Goal: Task Accomplishment & Management: Use online tool/utility

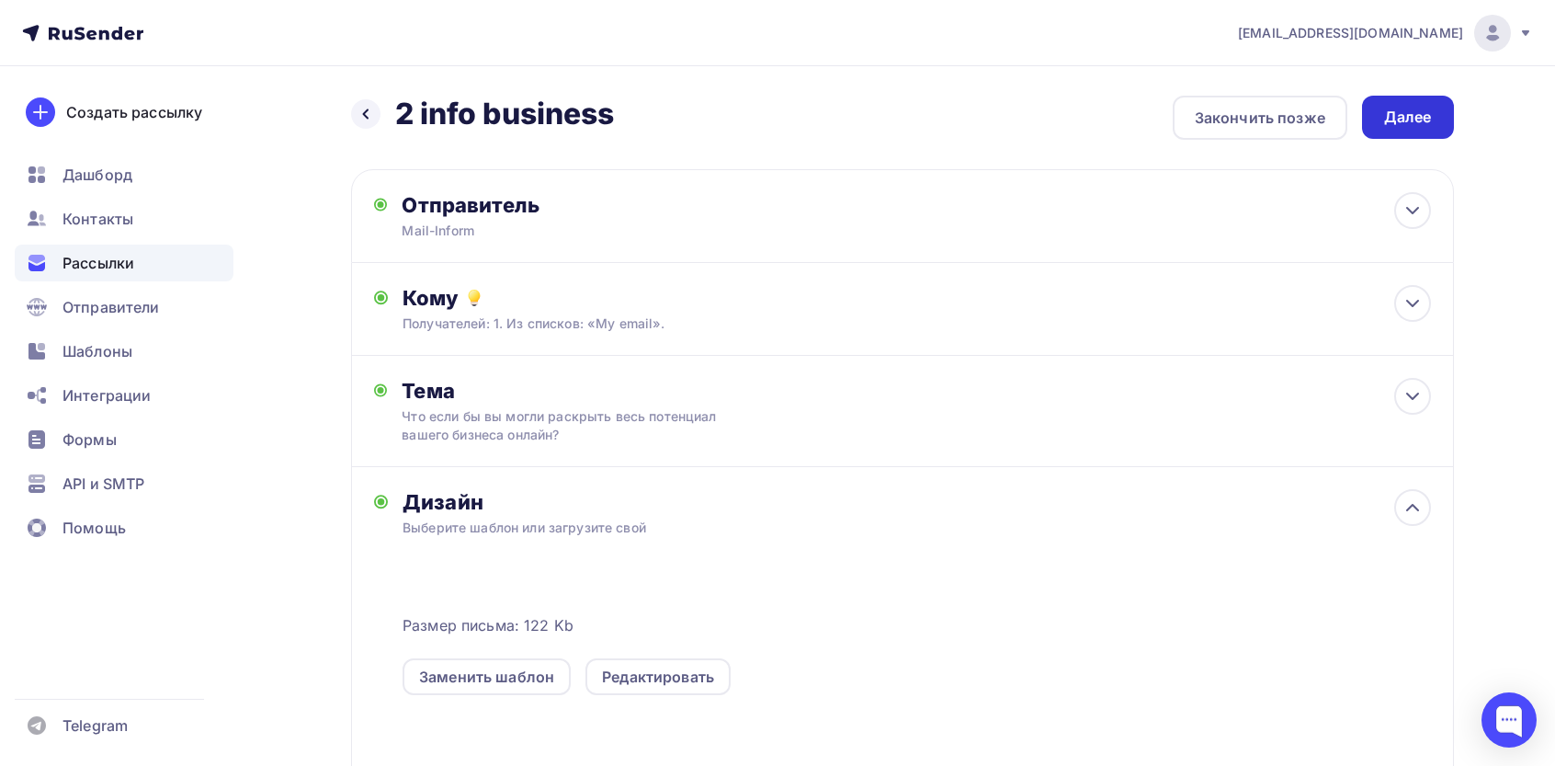
click at [1386, 123] on div "Далее" at bounding box center [1409, 117] width 48 height 21
click at [1421, 111] on div "Далее" at bounding box center [1409, 117] width 48 height 21
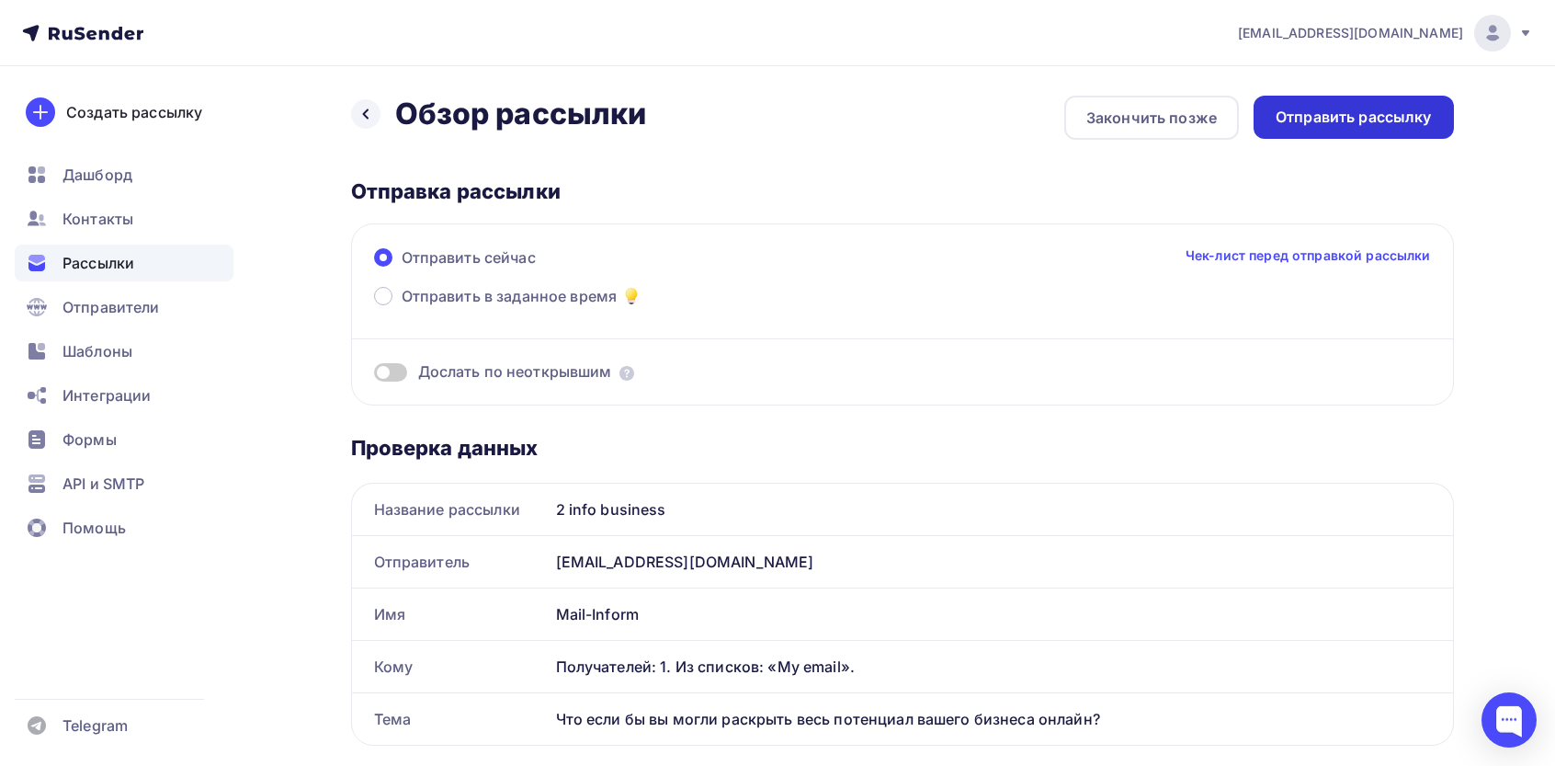
click at [1419, 111] on div "Отправить рассылку" at bounding box center [1354, 117] width 156 height 21
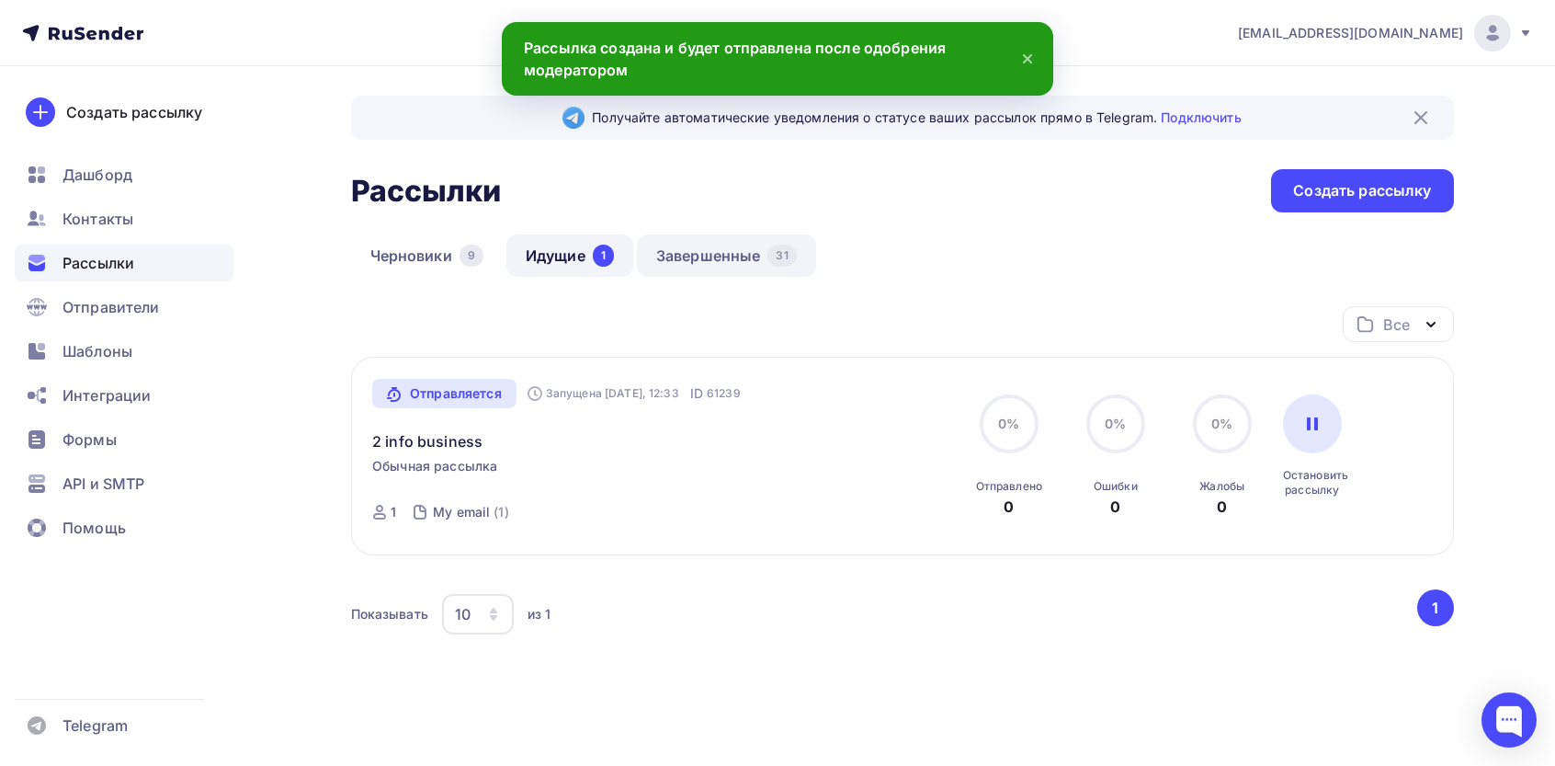
click at [708, 245] on link "Завершенные 31" at bounding box center [726, 255] width 179 height 42
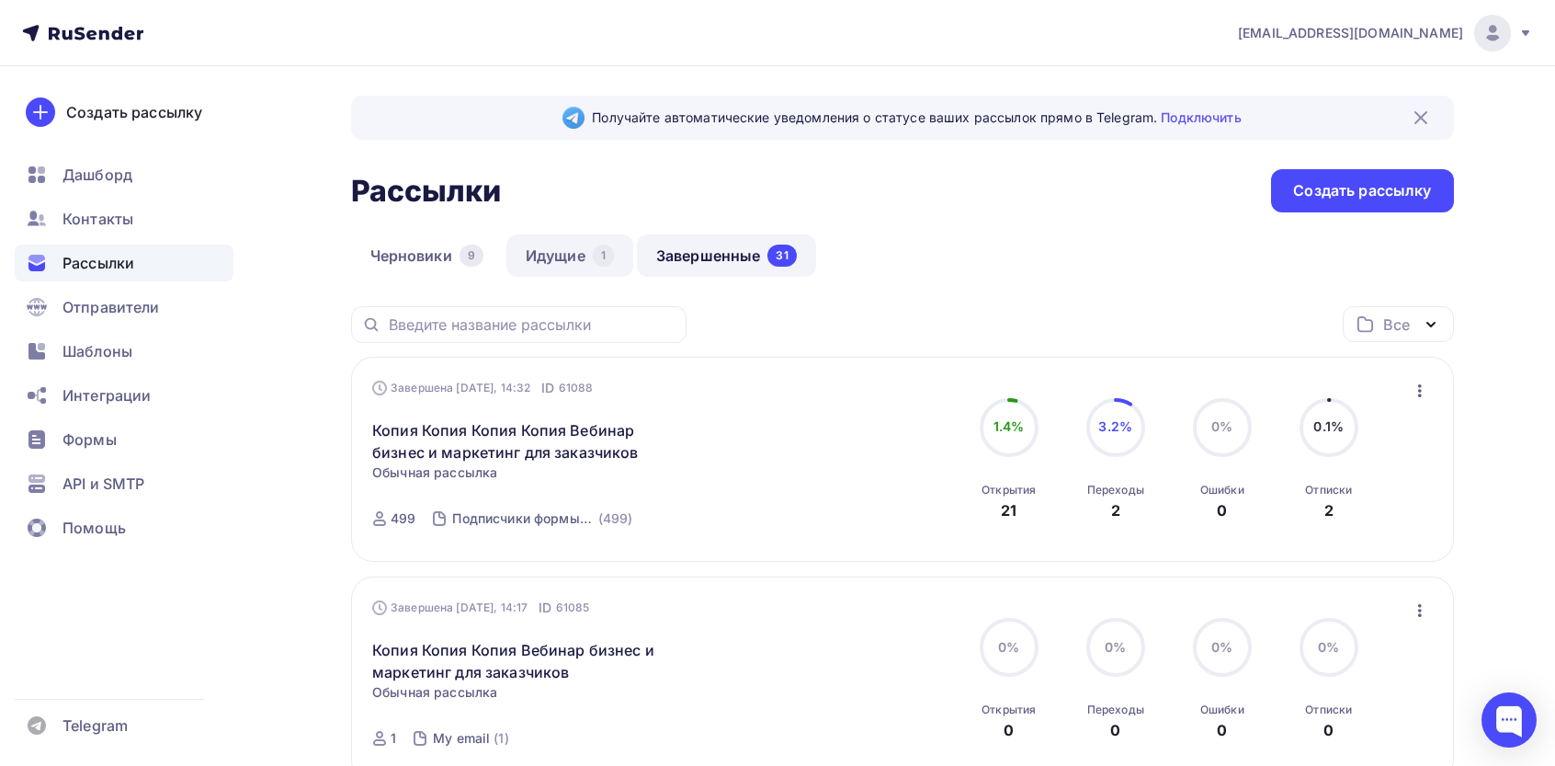
click at [562, 260] on link "Идущие 1" at bounding box center [570, 255] width 127 height 42
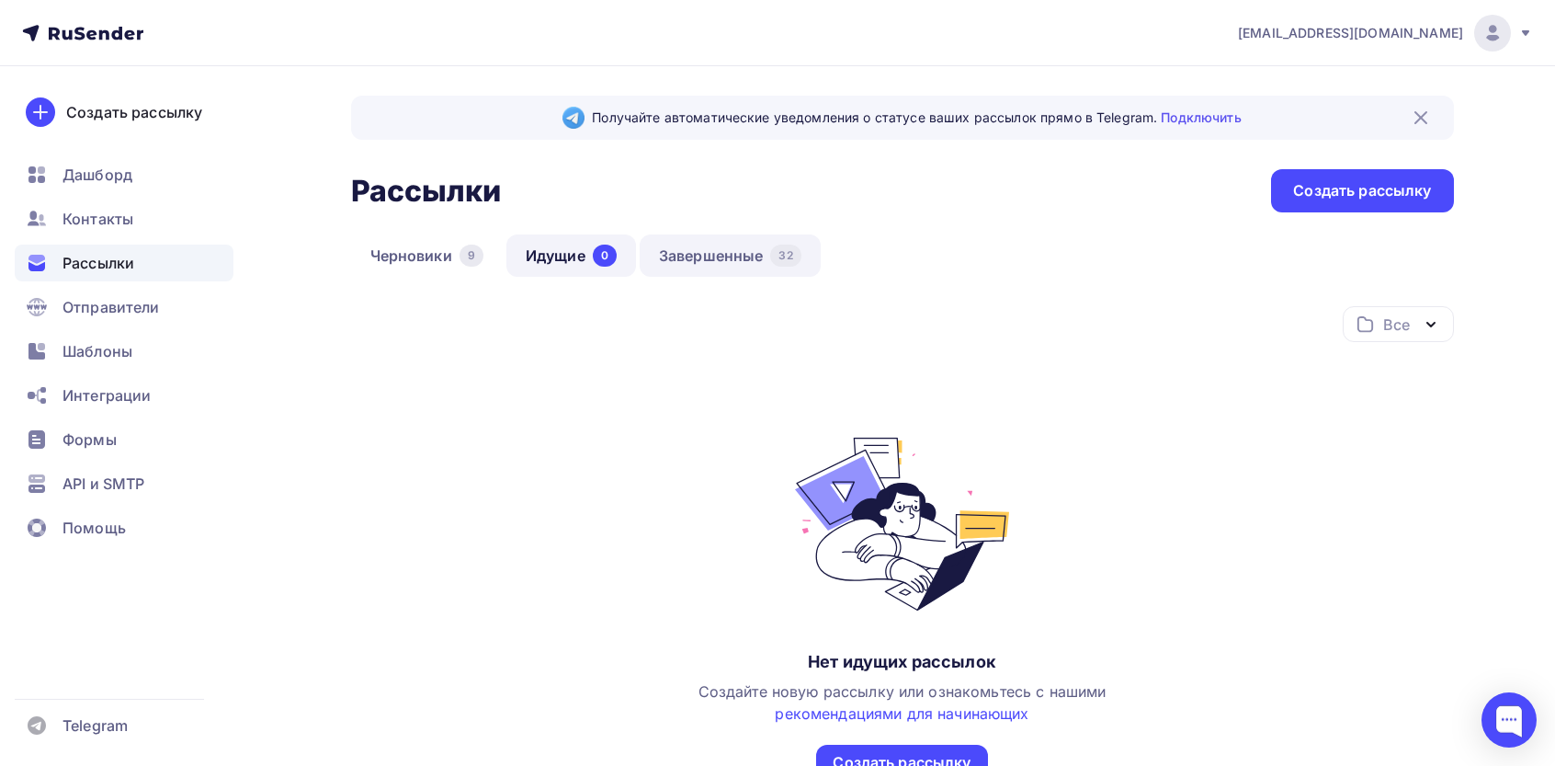
click at [707, 255] on link "Завершенные 32" at bounding box center [730, 255] width 181 height 42
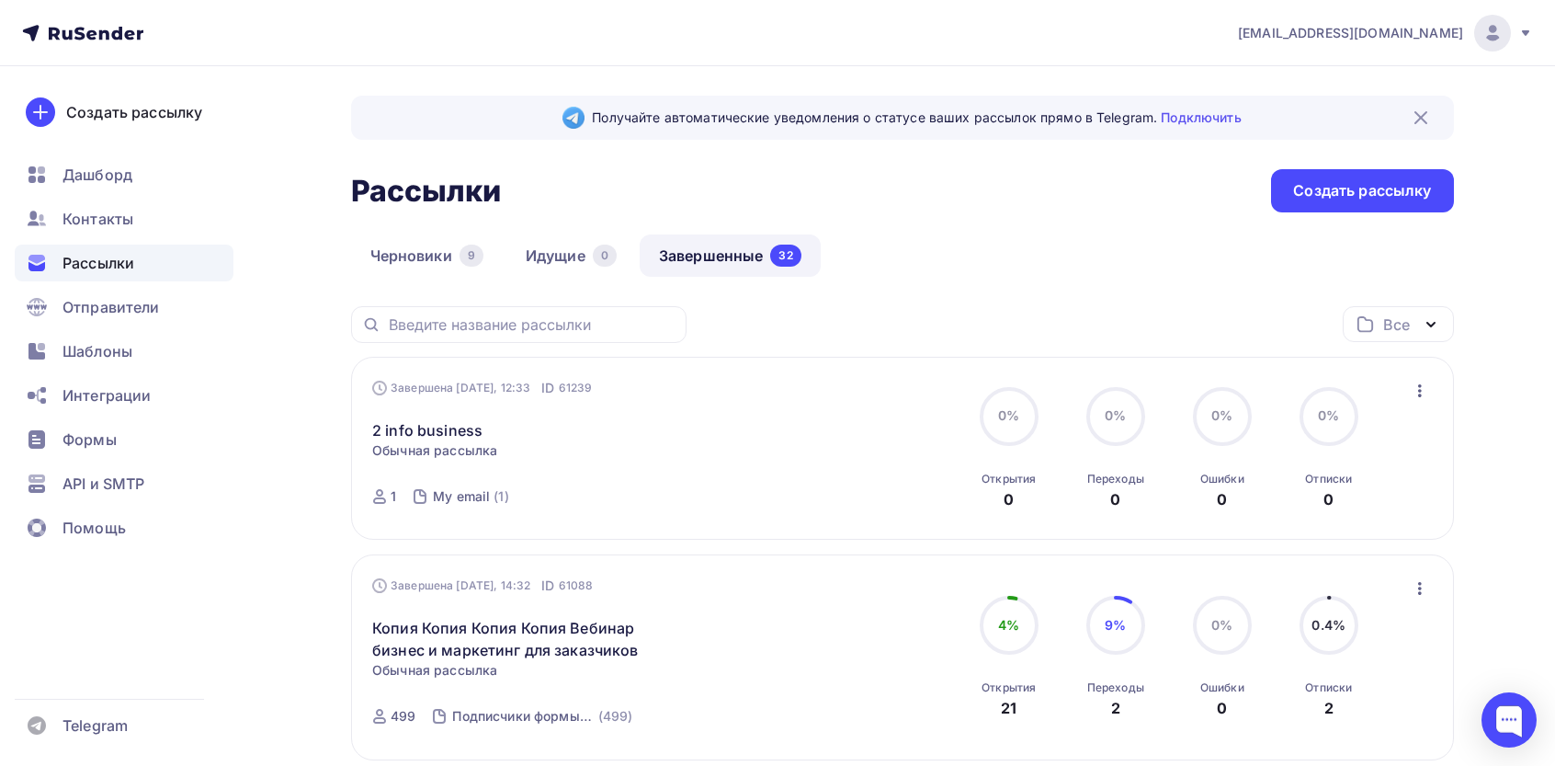
click at [1421, 391] on icon "button" at bounding box center [1420, 391] width 22 height 22
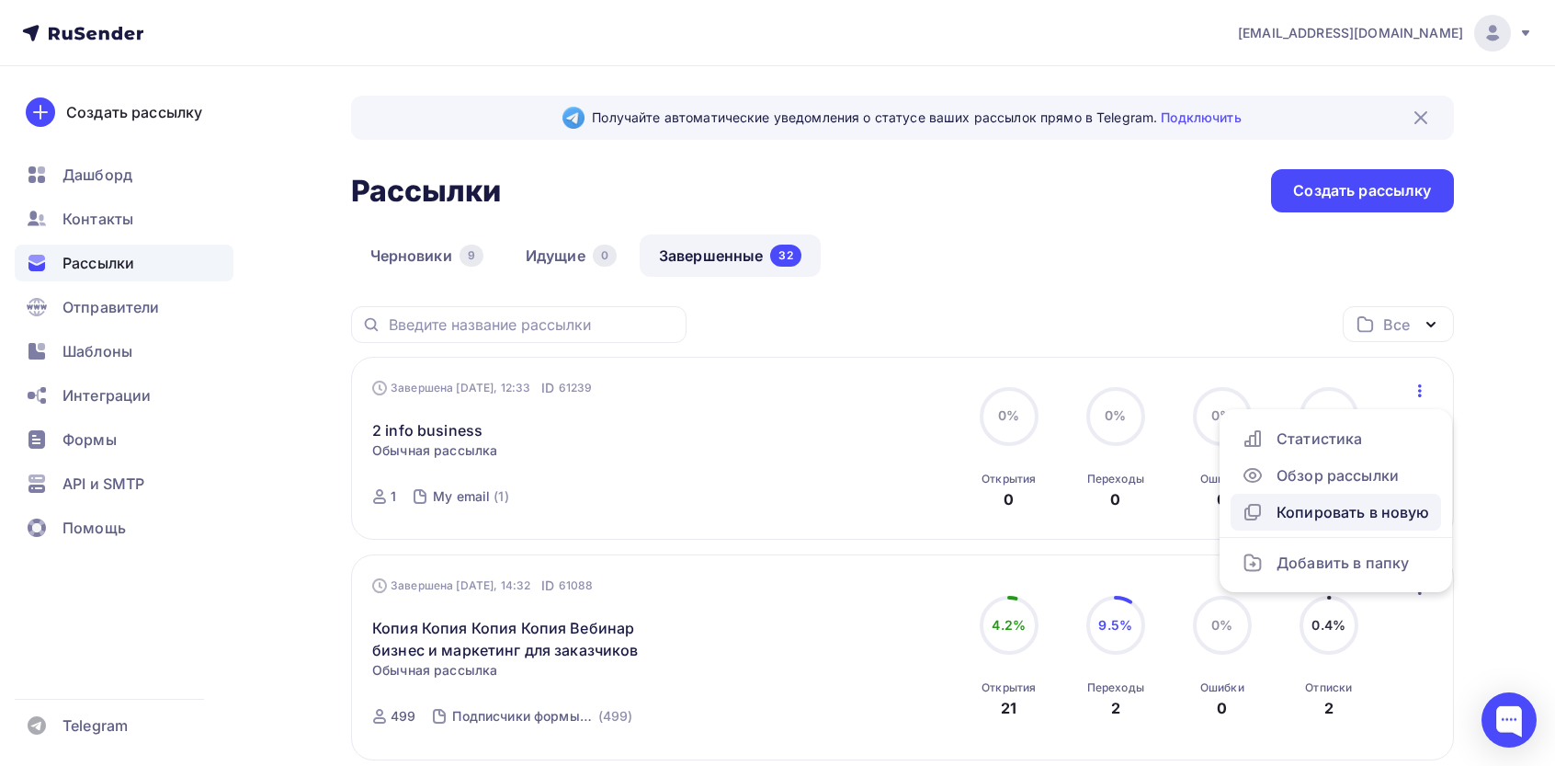
click at [1339, 514] on div "Копировать в новую" at bounding box center [1336, 512] width 188 height 22
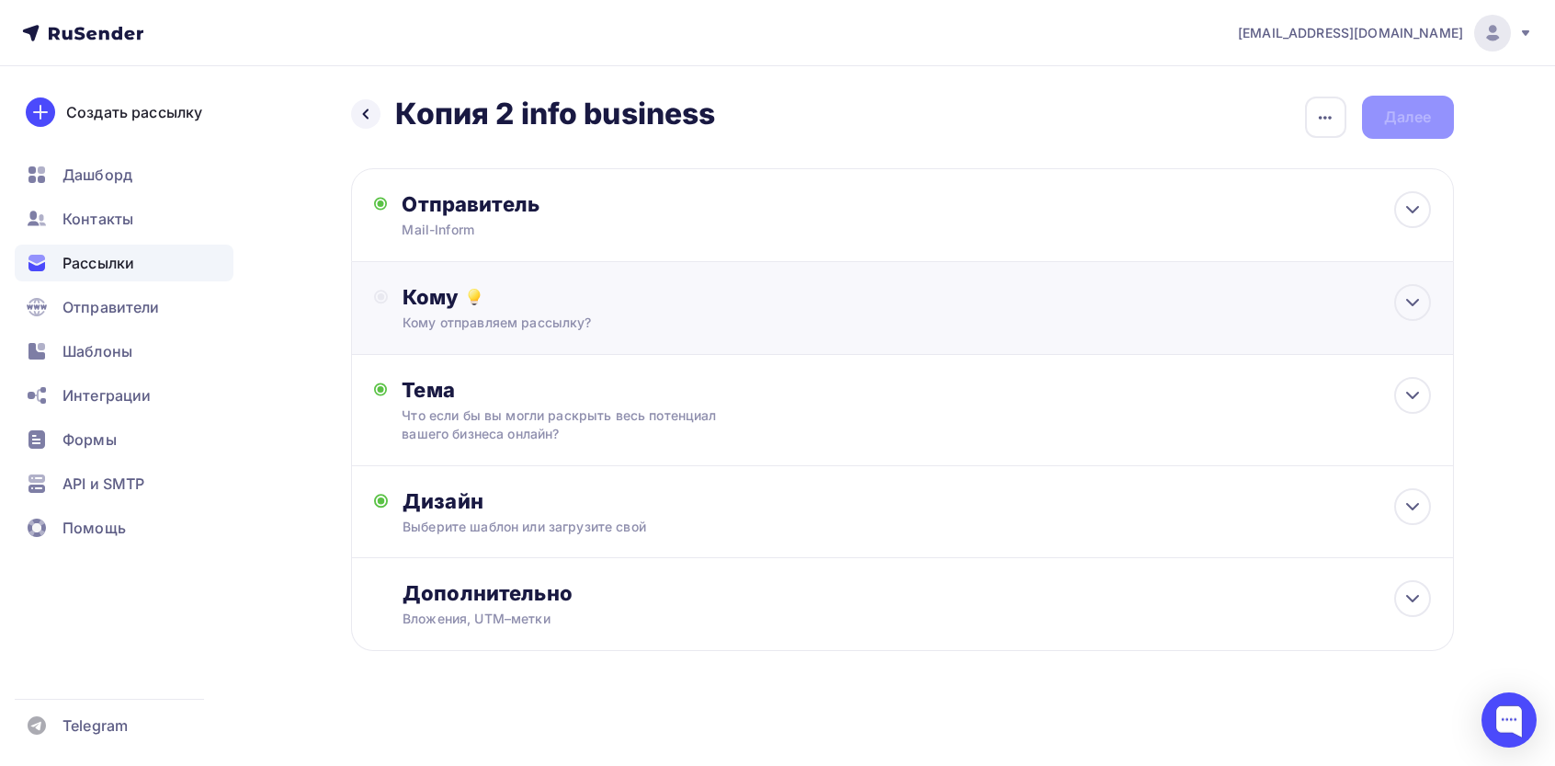
click at [558, 290] on div "Кому" at bounding box center [917, 297] width 1028 height 26
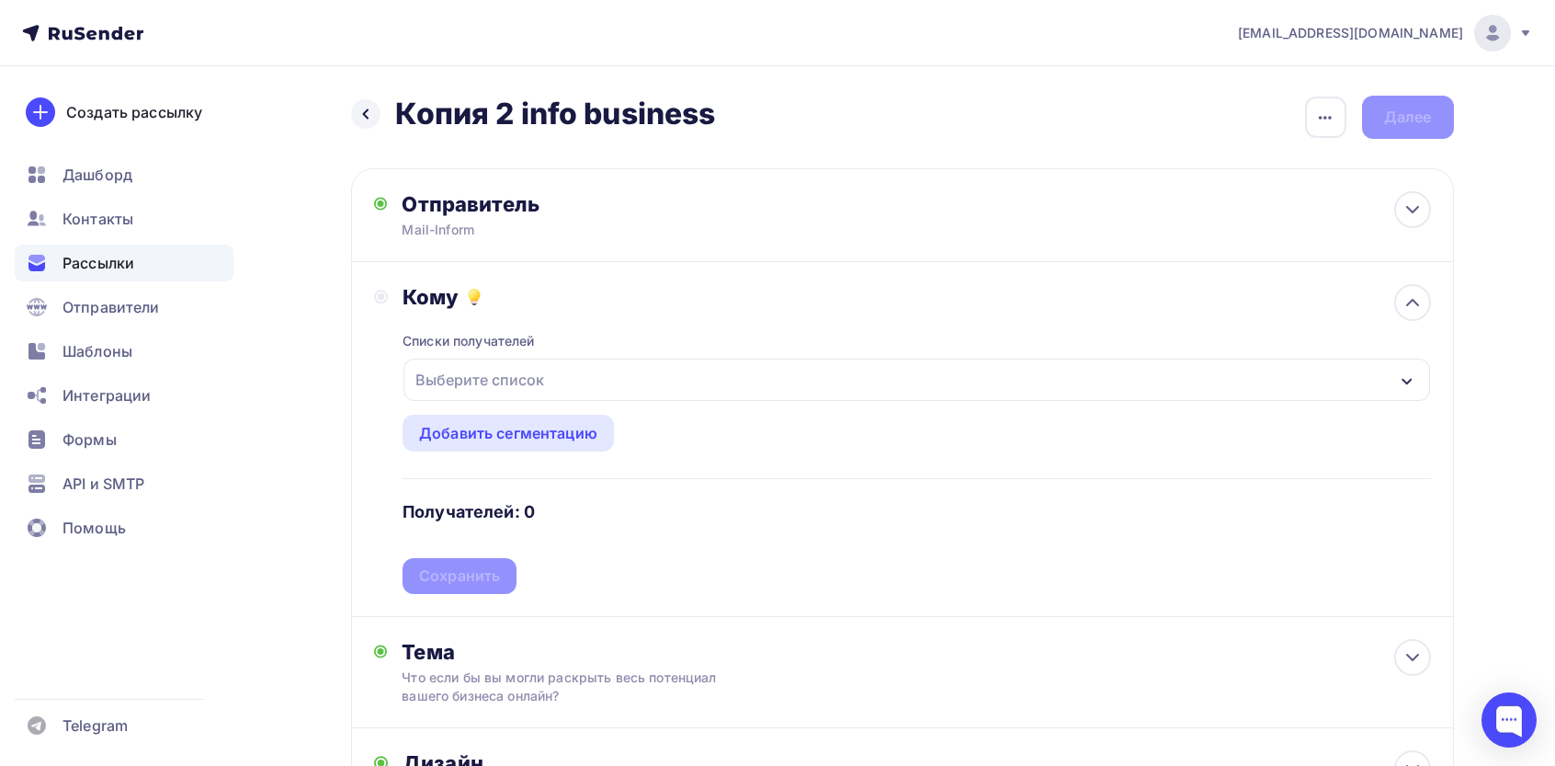
click at [496, 382] on div "Выберите список" at bounding box center [479, 379] width 143 height 33
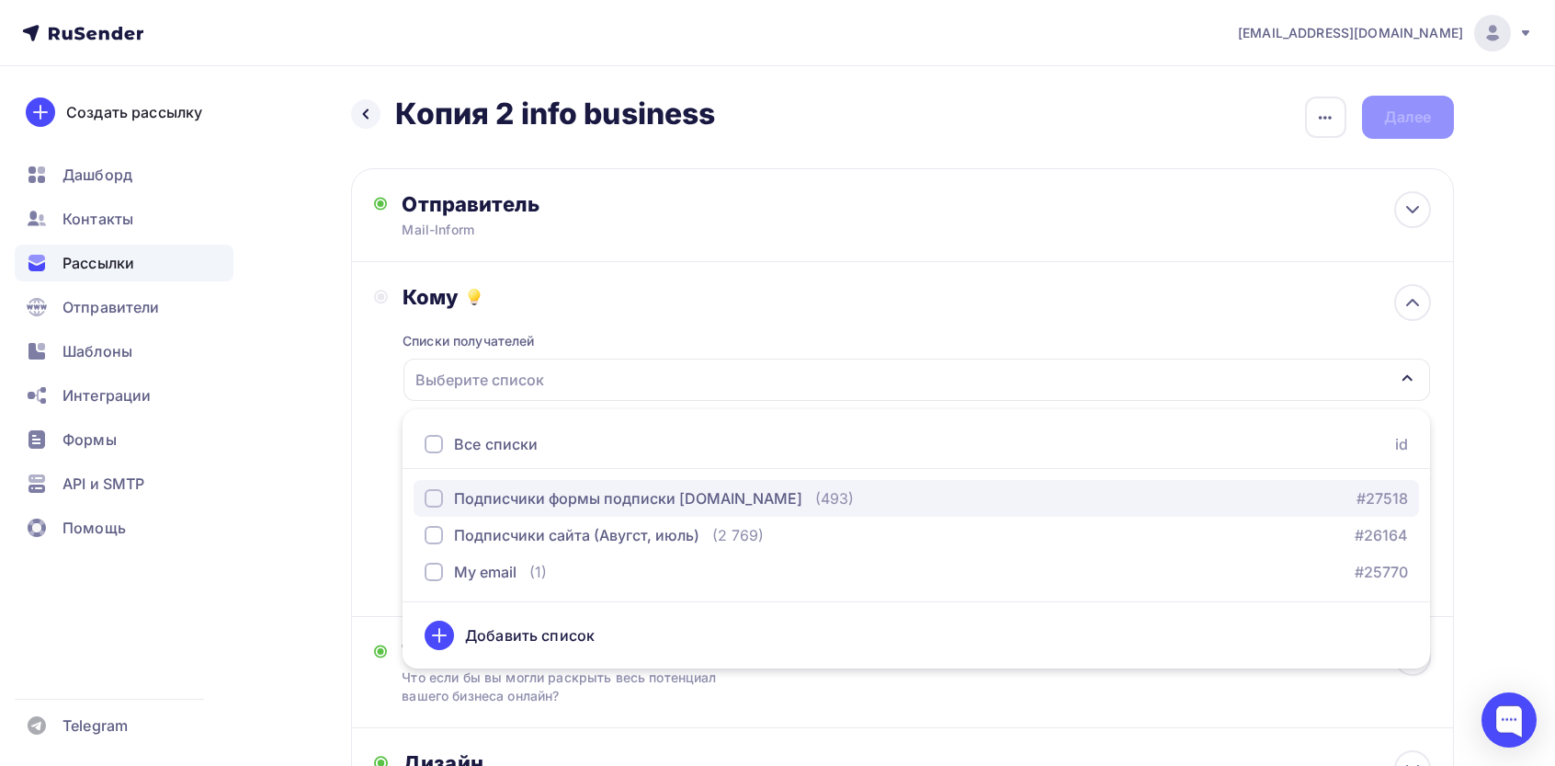
click at [555, 494] on div "Подписчики формы подписки [DOMAIN_NAME]" at bounding box center [628, 498] width 348 height 22
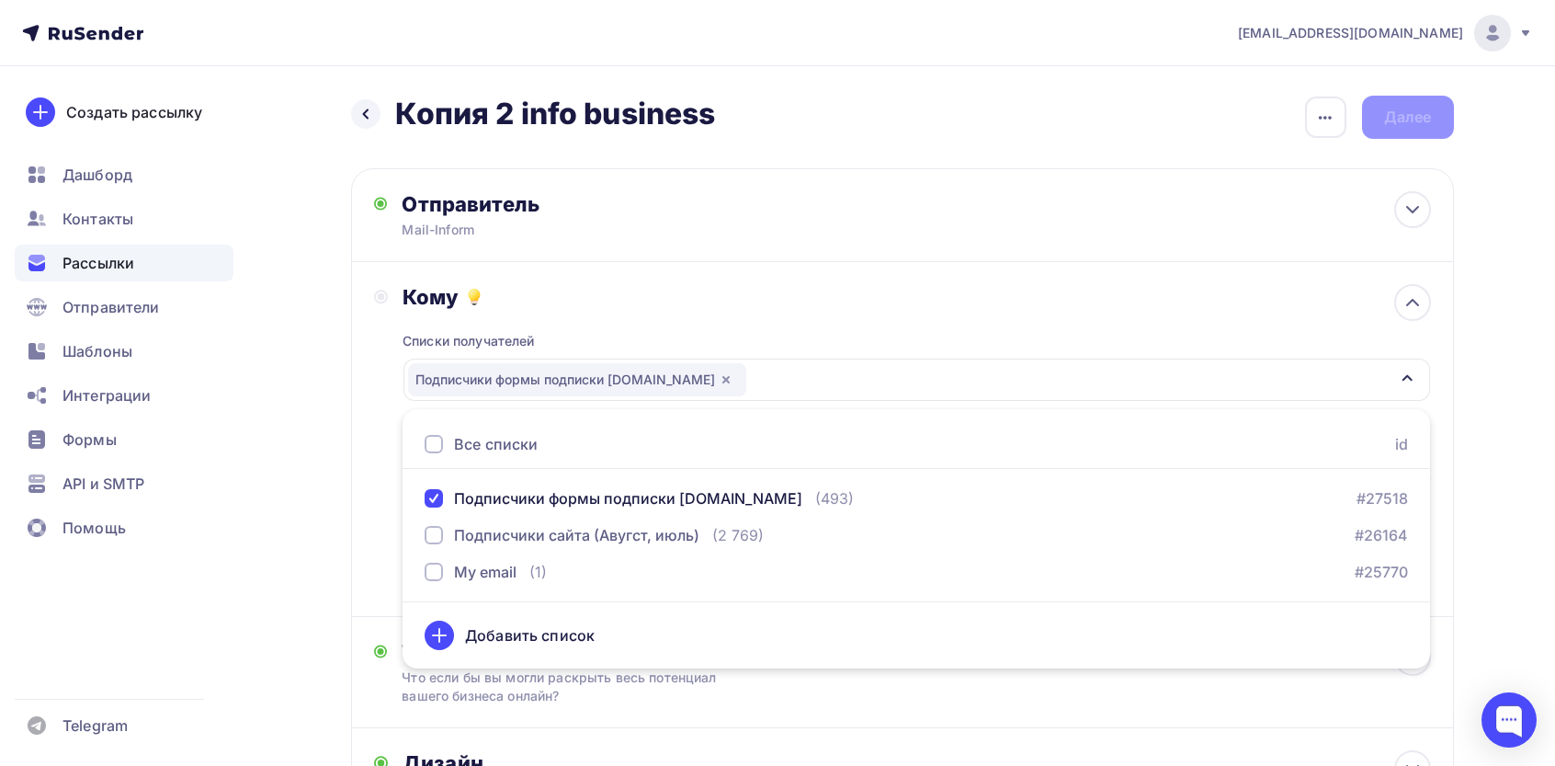
click at [307, 439] on div "Назад Копия 2 info business Копия 2 info business Закончить позже Переименовать…" at bounding box center [778, 548] width 1507 height 965
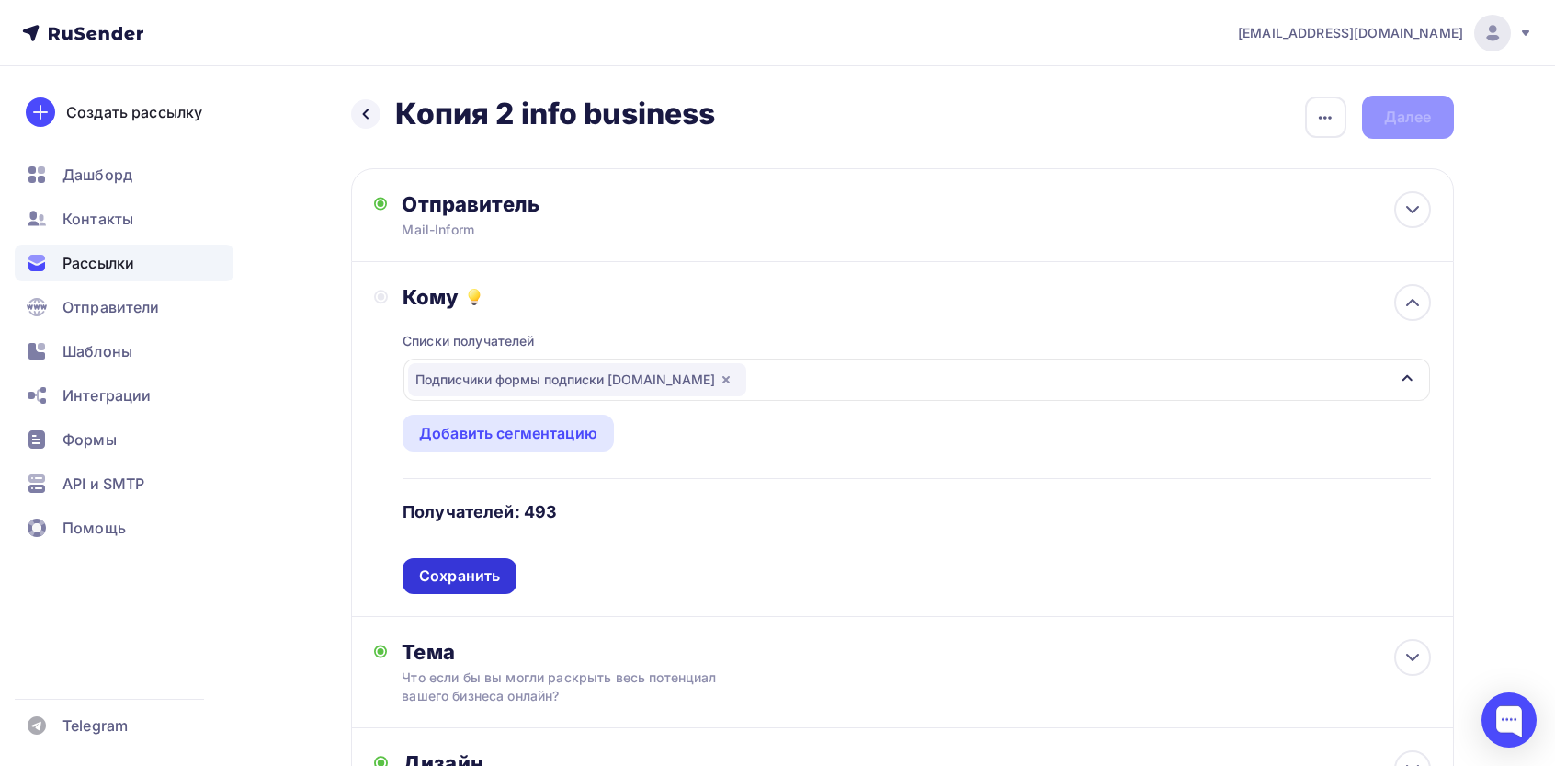
click at [436, 564] on div "Сохранить" at bounding box center [460, 576] width 114 height 36
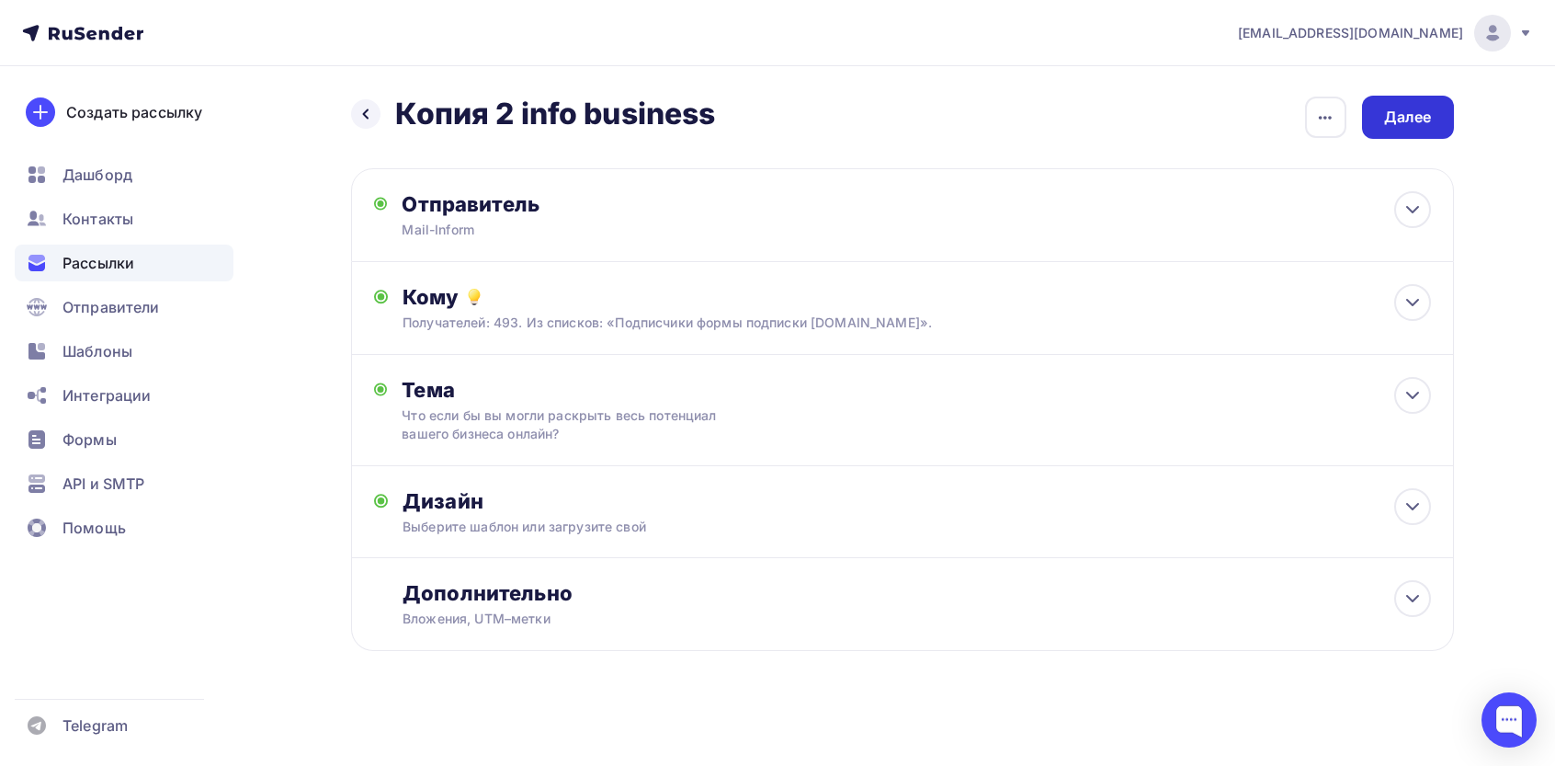
click at [1407, 113] on div "Далее" at bounding box center [1409, 117] width 48 height 21
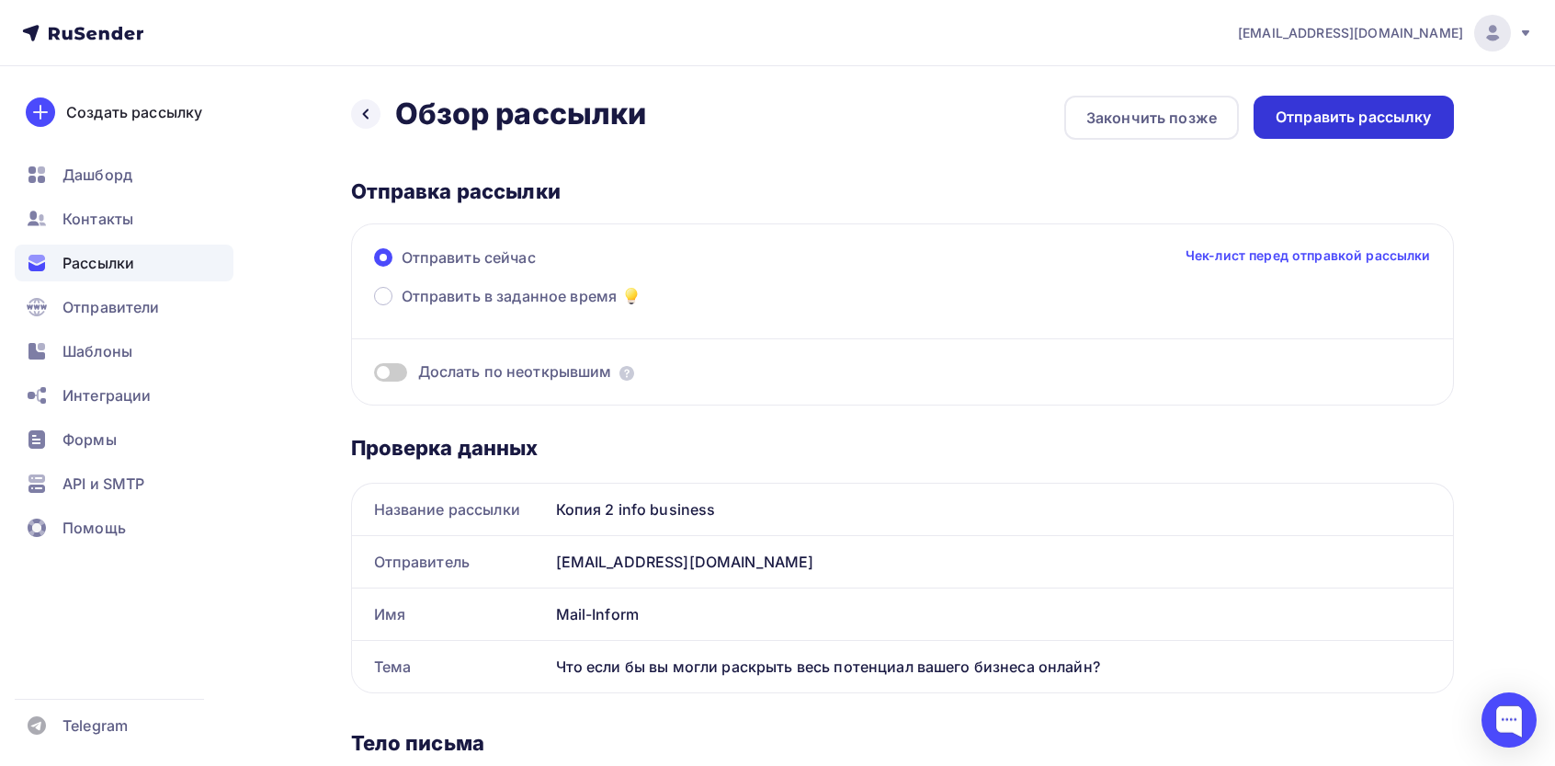
click at [1336, 114] on div "Отправить рассылку" at bounding box center [1354, 117] width 156 height 21
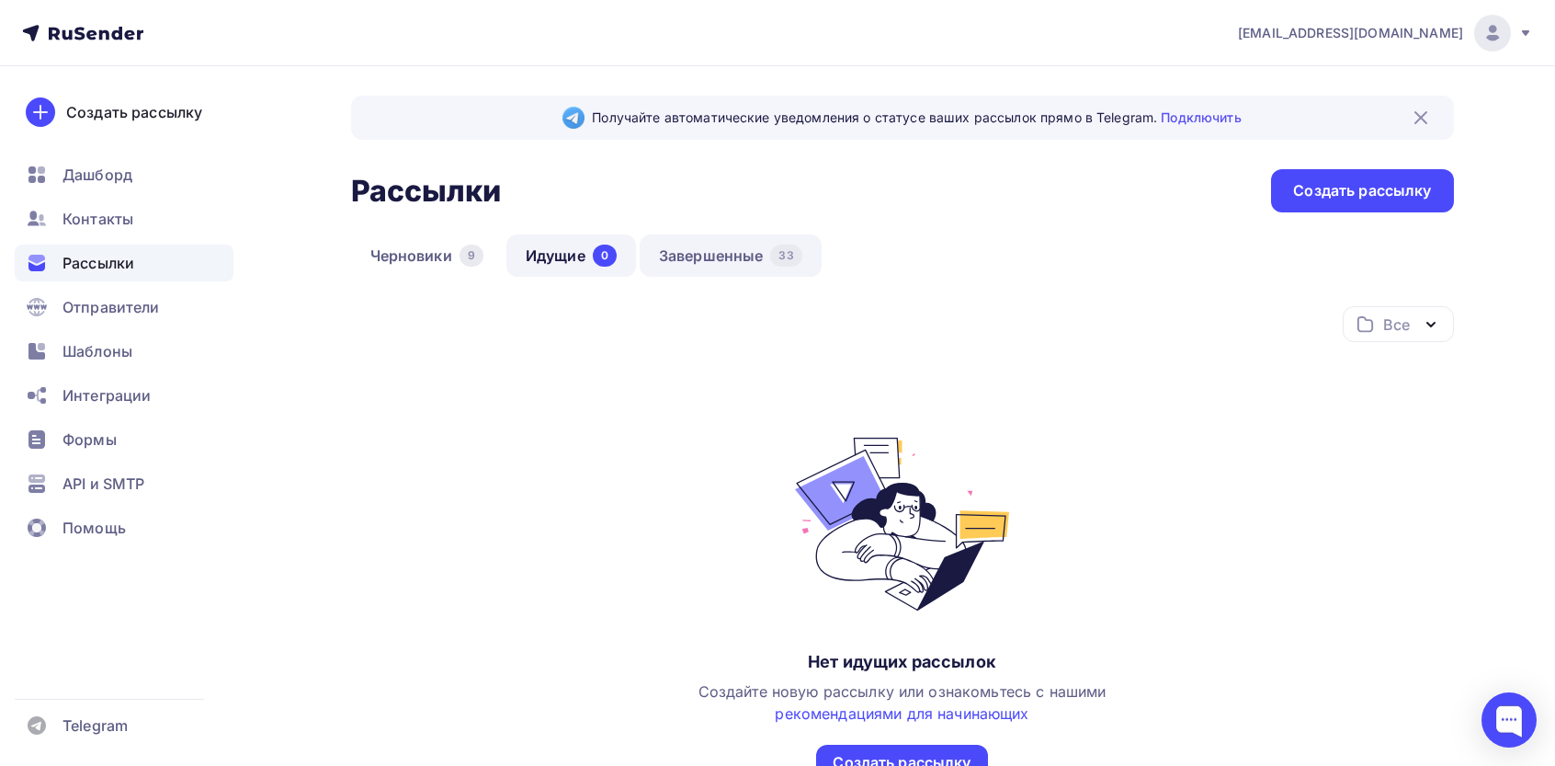
click at [684, 242] on link "Завершенные 33" at bounding box center [731, 255] width 182 height 42
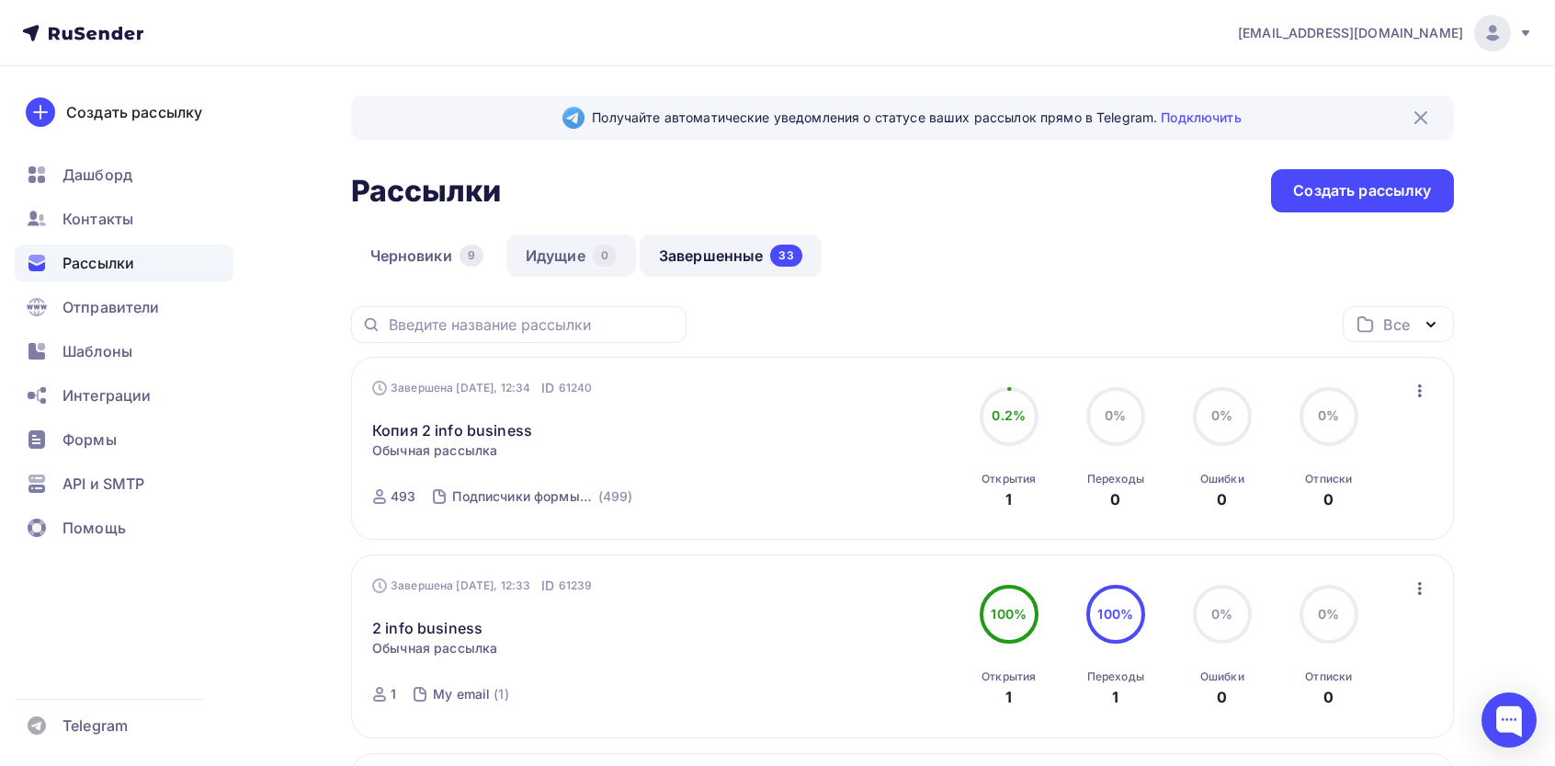
click at [555, 251] on link "Идущие 0" at bounding box center [572, 255] width 130 height 42
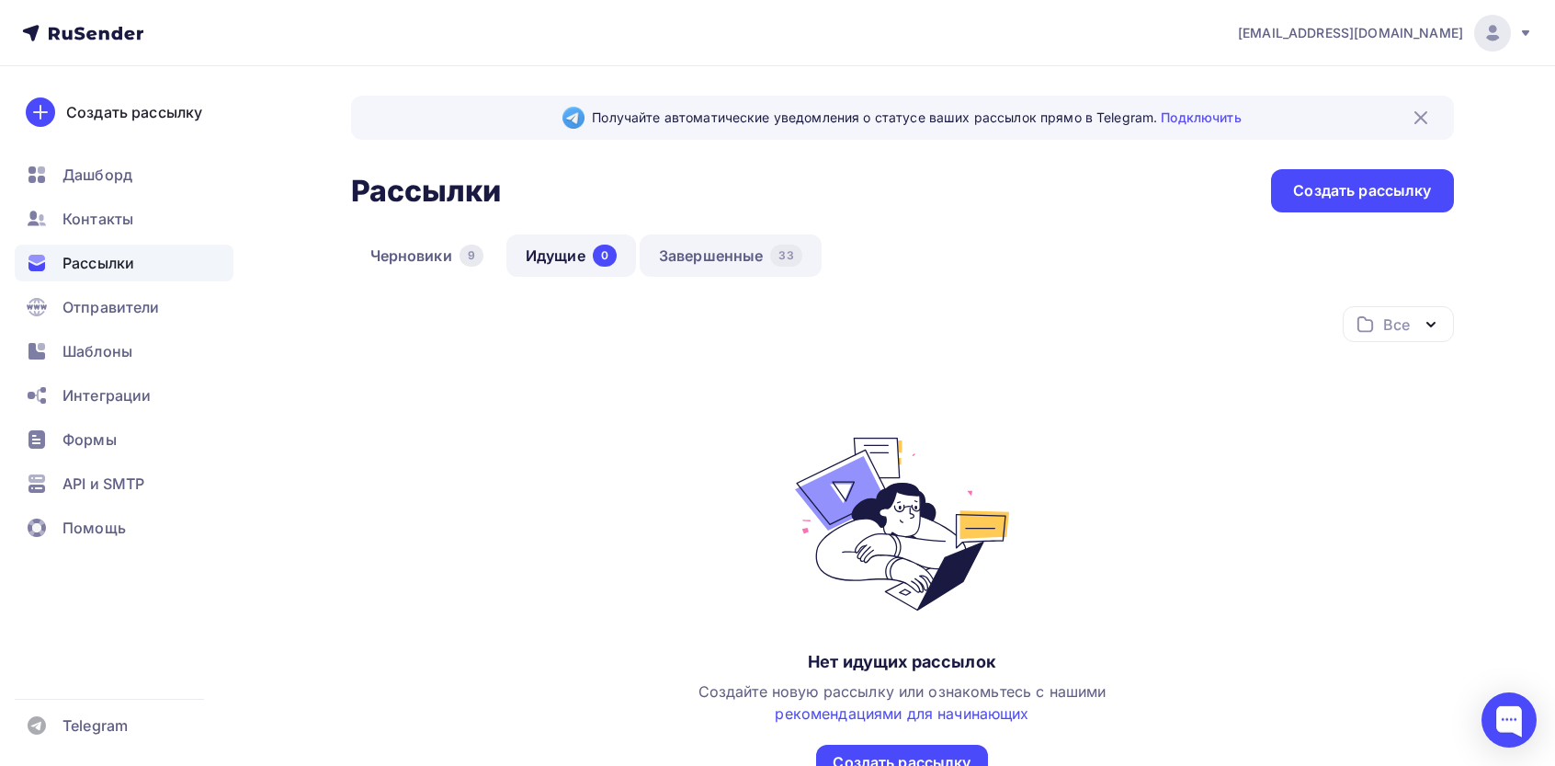
click at [717, 275] on link "Завершенные 33" at bounding box center [731, 255] width 182 height 42
